Goal: Information Seeking & Learning: Learn about a topic

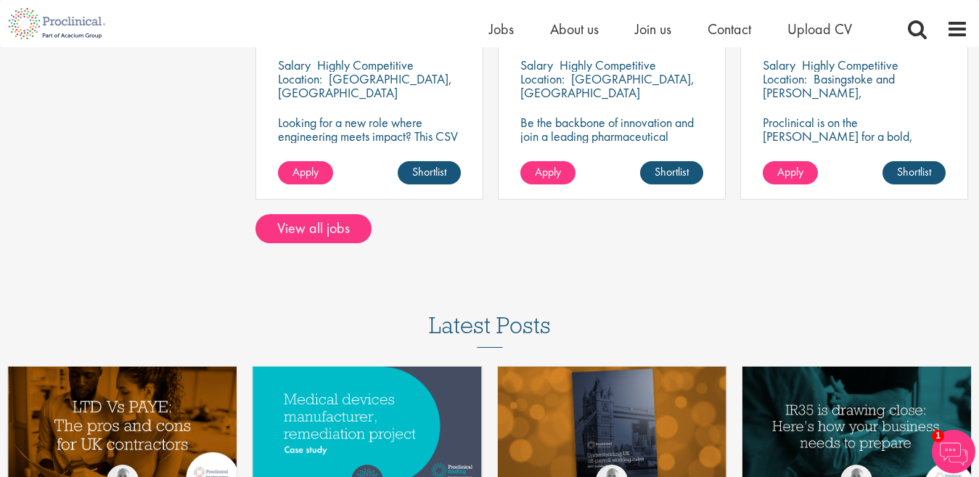
scroll to position [1190, 0]
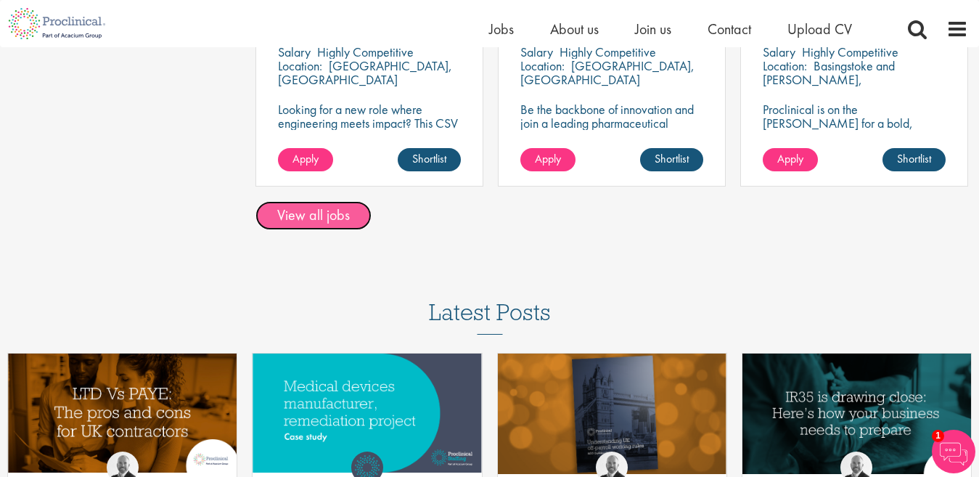
click at [338, 218] on link "View all jobs" at bounding box center [313, 215] width 116 height 29
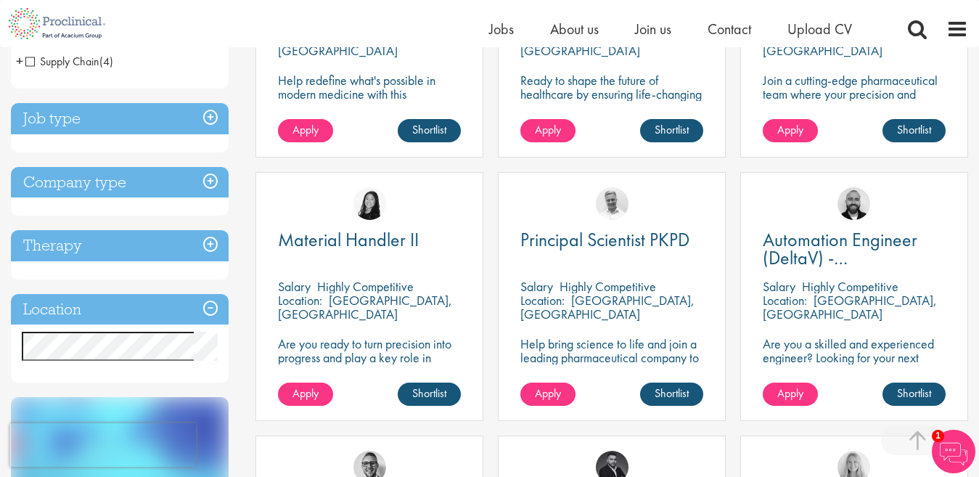
scroll to position [422, 0]
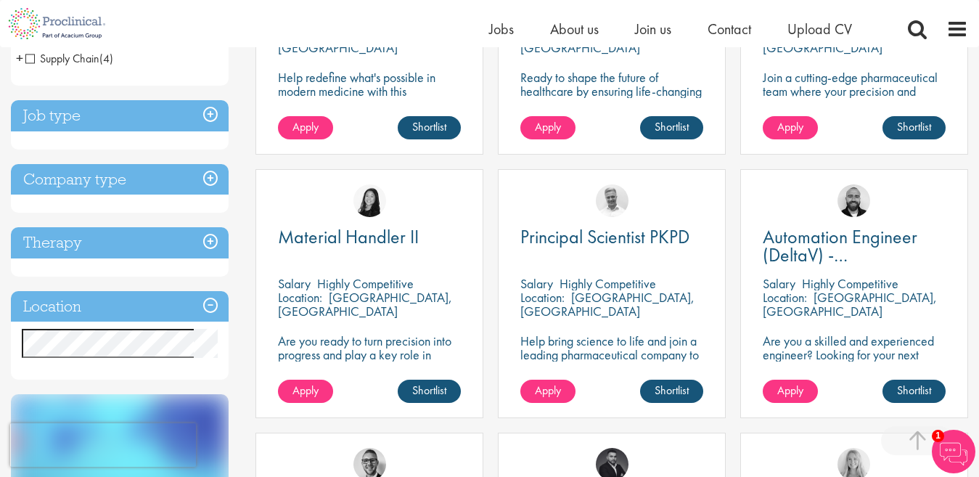
click at [213, 242] on h3 "Therapy" at bounding box center [120, 242] width 218 height 31
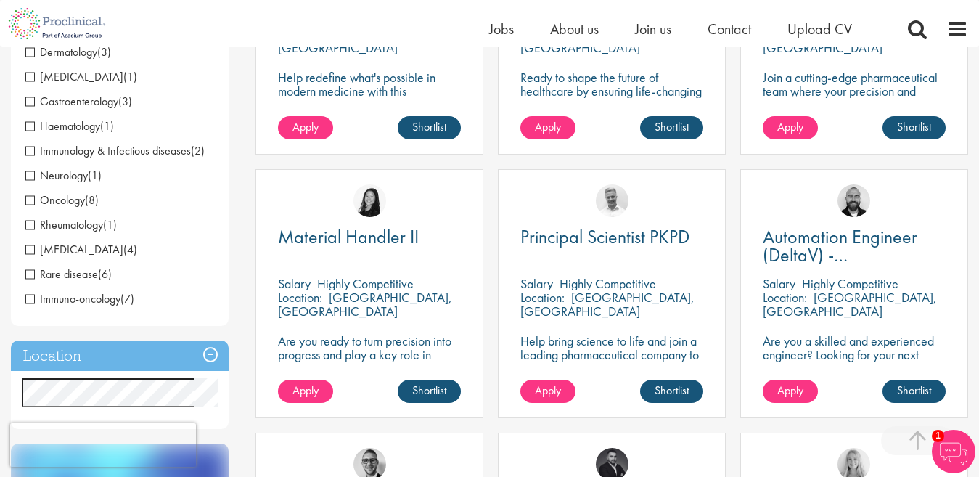
click at [29, 151] on span "Immunology & Infectious diseases" at bounding box center [107, 150] width 165 height 15
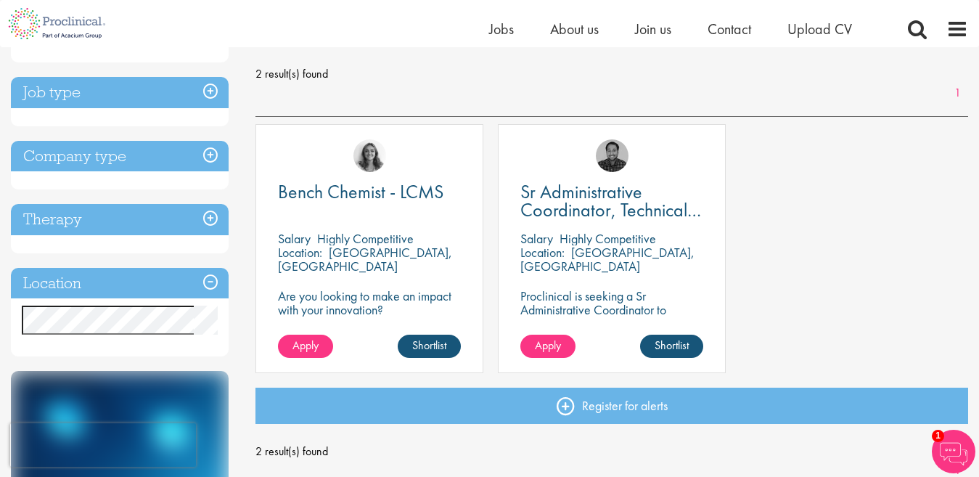
scroll to position [224, 0]
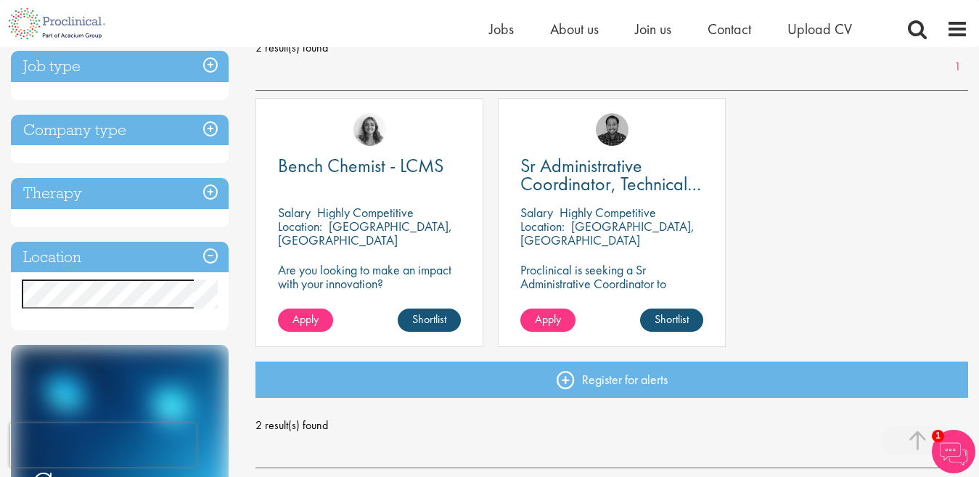
click at [214, 192] on h3 "Therapy" at bounding box center [120, 193] width 218 height 31
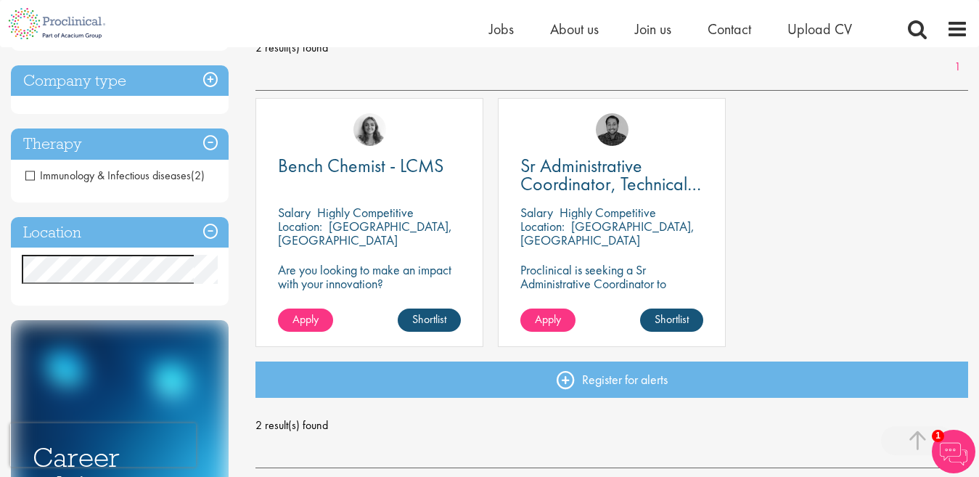
click at [207, 147] on h3 "Therapy" at bounding box center [120, 143] width 218 height 31
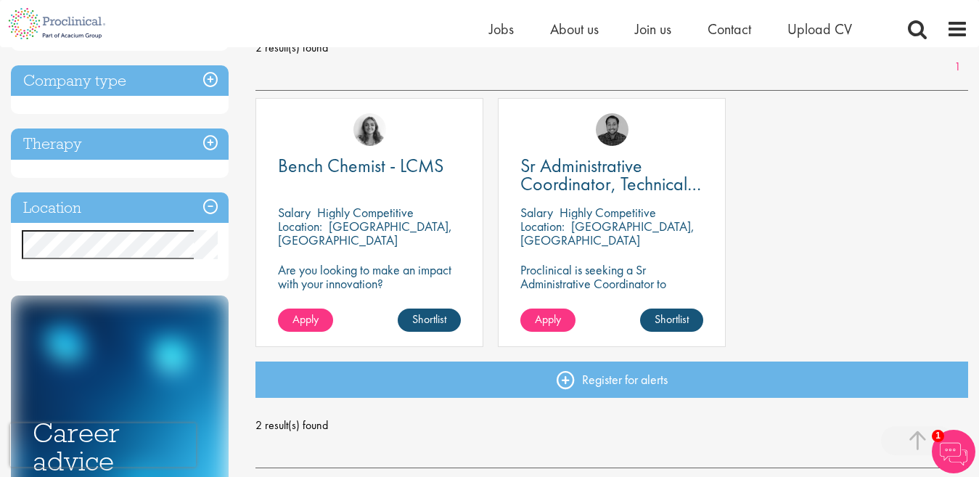
click at [207, 147] on h3 "Therapy" at bounding box center [120, 143] width 218 height 31
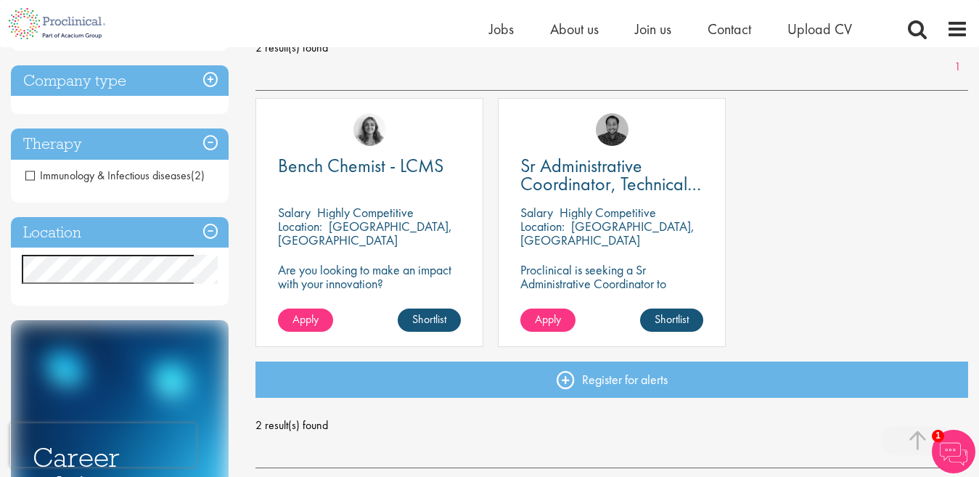
click at [70, 141] on h3 "Therapy" at bounding box center [120, 143] width 218 height 31
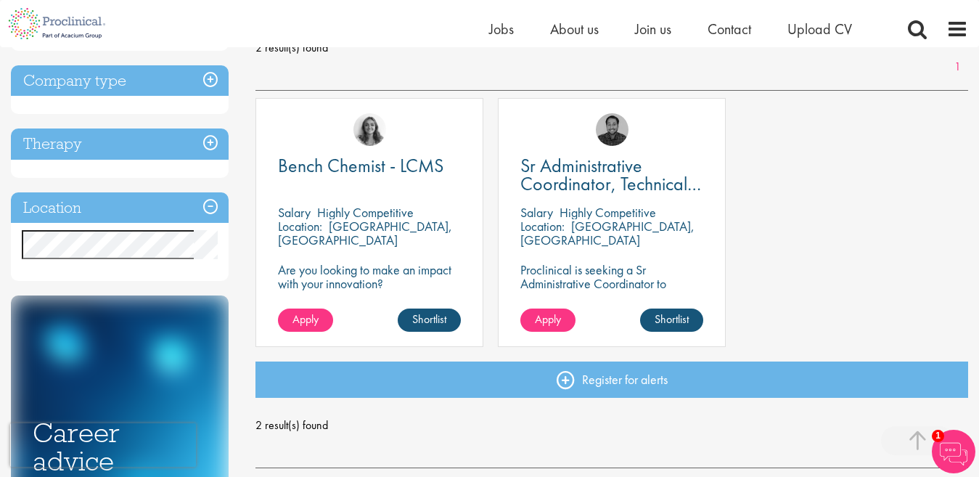
click at [70, 141] on h3 "Therapy" at bounding box center [120, 143] width 218 height 31
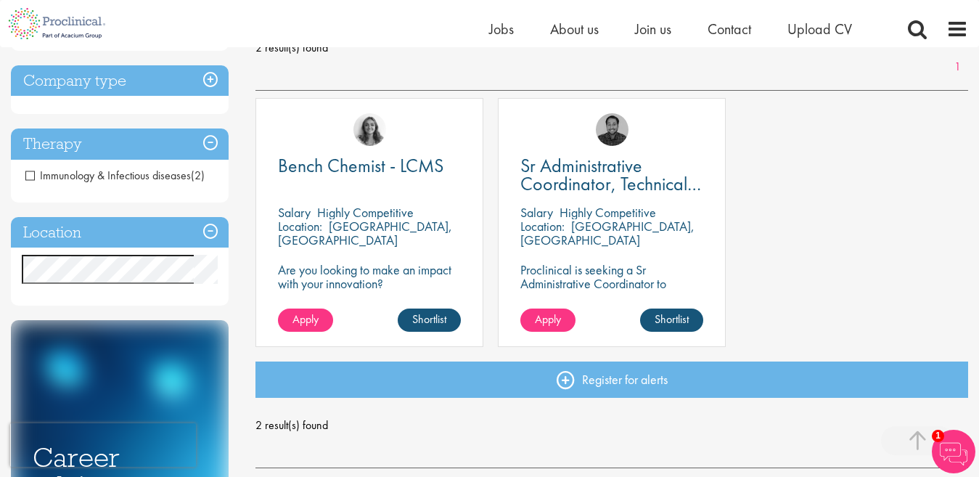
click at [30, 176] on span "Immunology & Infectious diseases" at bounding box center [107, 175] width 165 height 15
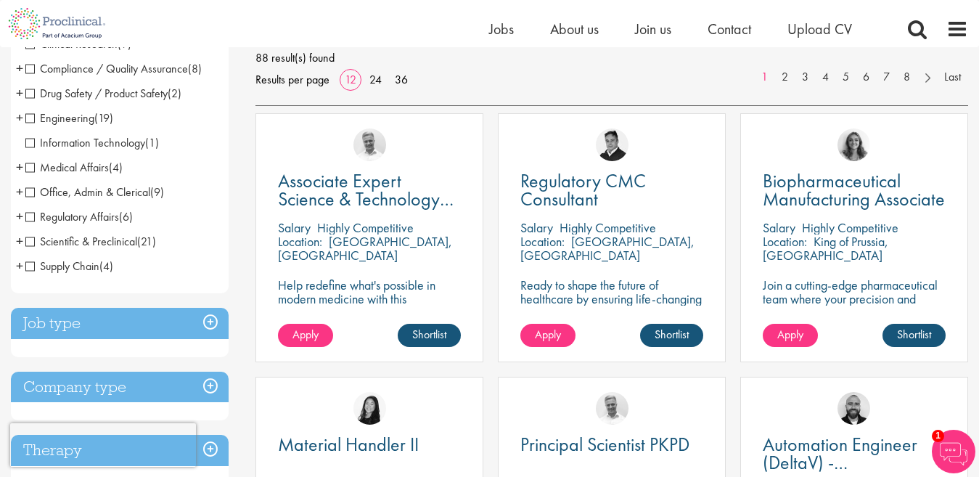
click at [28, 241] on span "Scientific & Preclinical" at bounding box center [81, 241] width 112 height 15
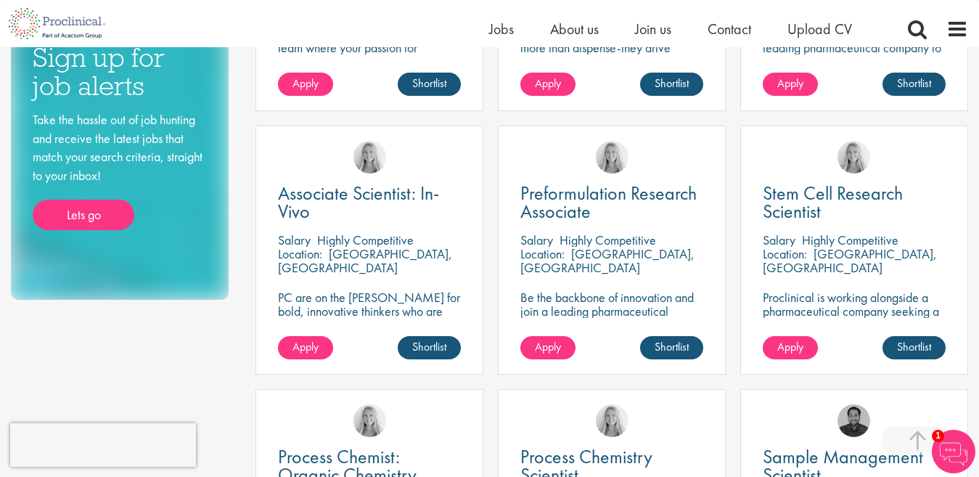
scroll to position [736, 0]
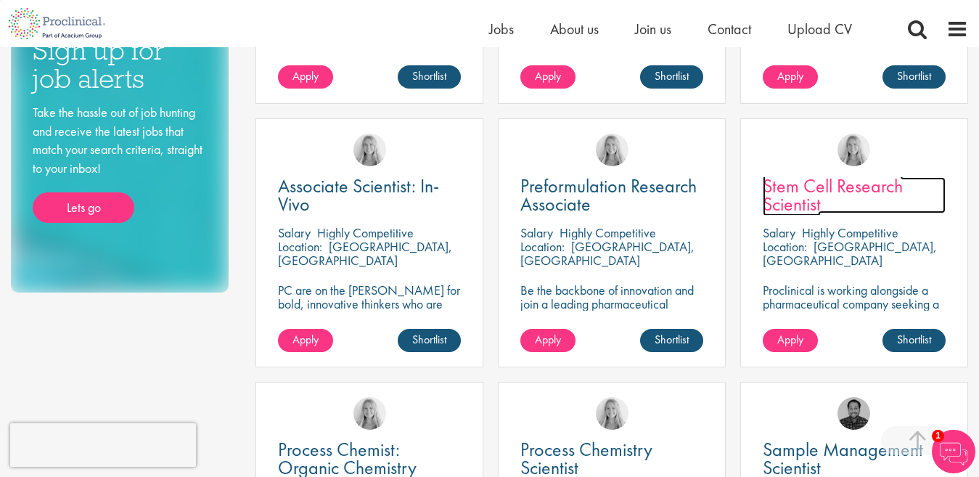
click at [839, 179] on span "Stem Cell Research Scientist" at bounding box center [833, 194] width 140 height 43
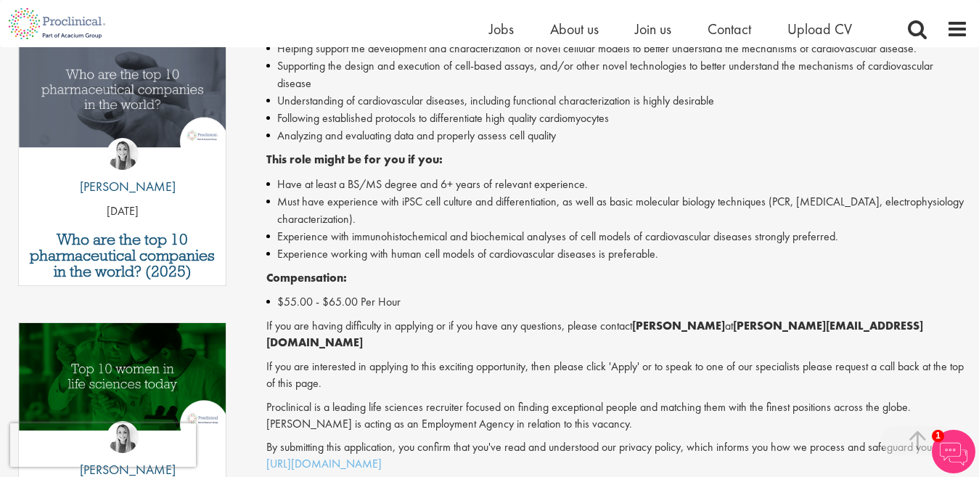
scroll to position [522, 0]
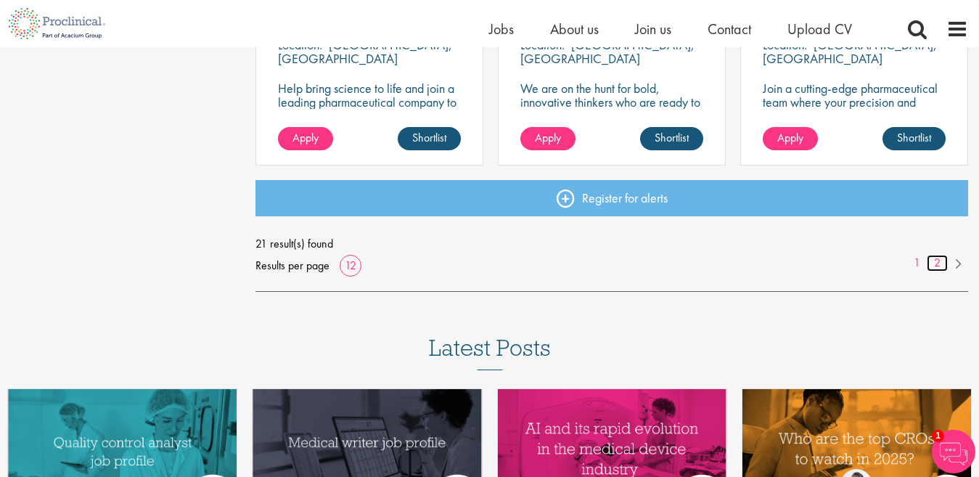
click at [937, 260] on link "2" at bounding box center [937, 263] width 21 height 17
